Goal: Register for event/course

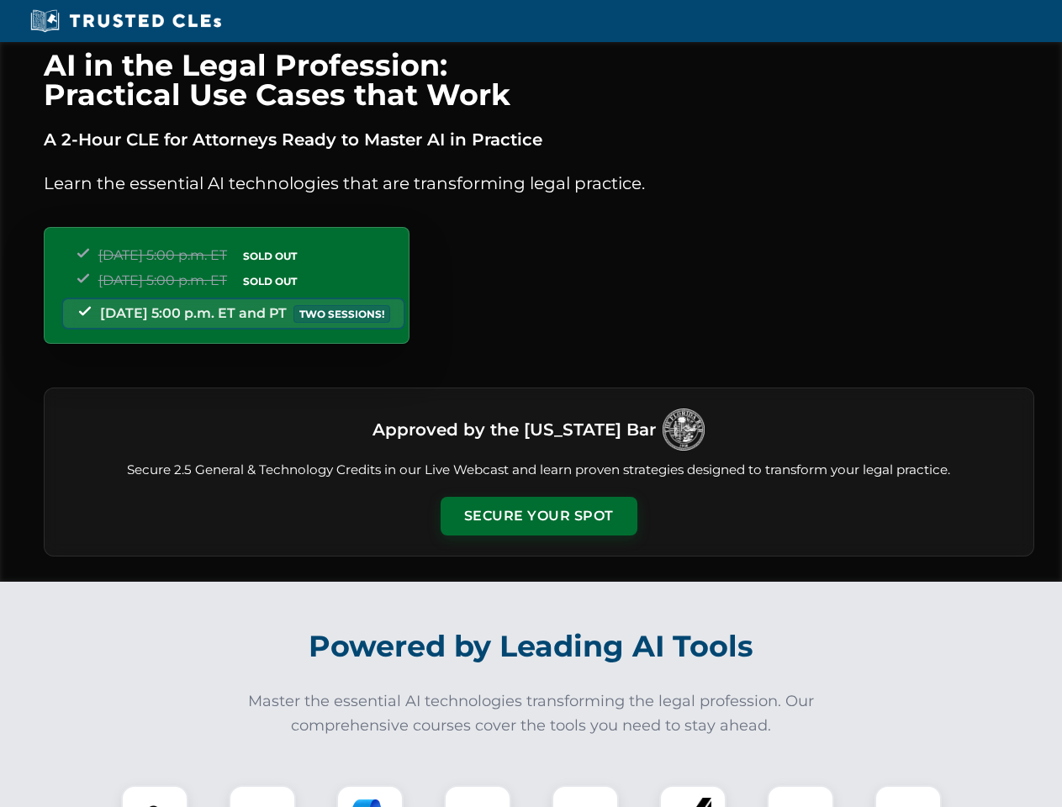
click at [538, 516] on button "Secure Your Spot" at bounding box center [538, 516] width 197 height 39
click at [155, 796] on img at bounding box center [154, 818] width 49 height 49
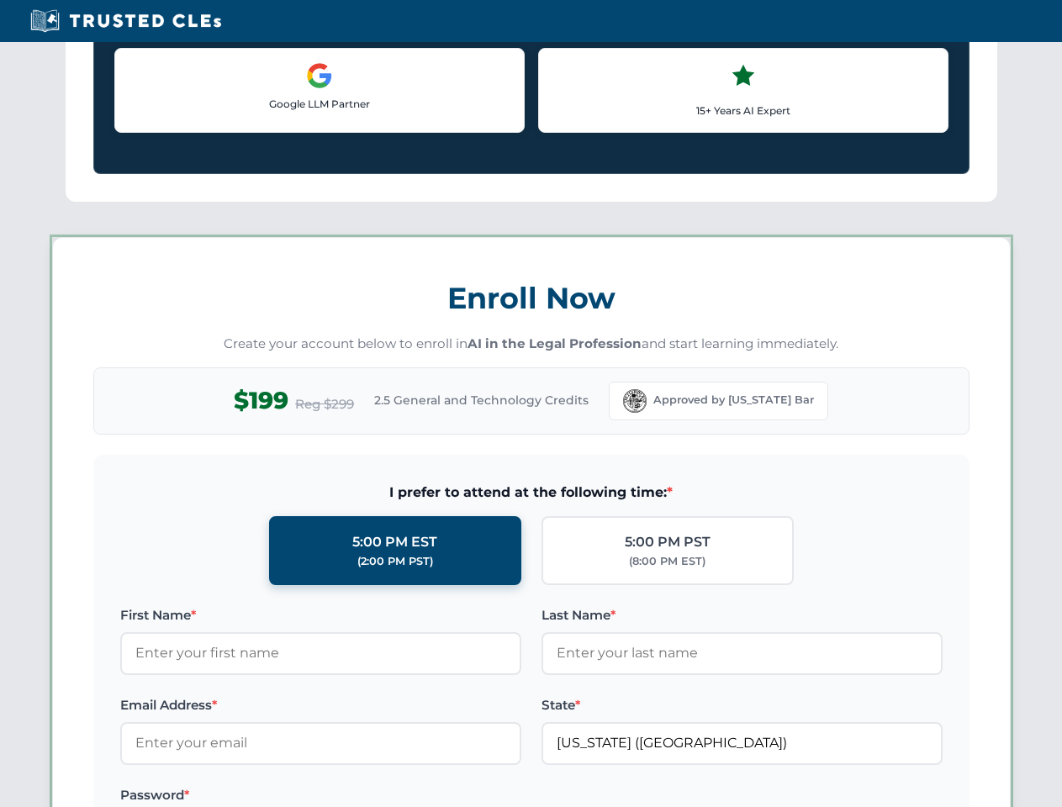
click at [477, 796] on label "Password *" at bounding box center [320, 795] width 401 height 20
